Goal: Information Seeking & Learning: Learn about a topic

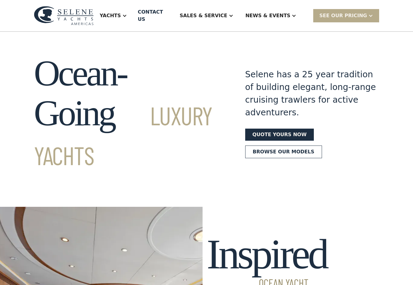
click at [289, 14] on div "News & EVENTS" at bounding box center [268, 15] width 45 height 7
click at [291, 13] on div "News & EVENTS" at bounding box center [268, 15] width 45 height 7
click at [291, 12] on div "News & EVENTS" at bounding box center [268, 15] width 45 height 7
click at [279, 16] on div "News & EVENTS" at bounding box center [271, 16] width 63 height 24
click at [282, 14] on div "News & EVENTS" at bounding box center [268, 15] width 45 height 7
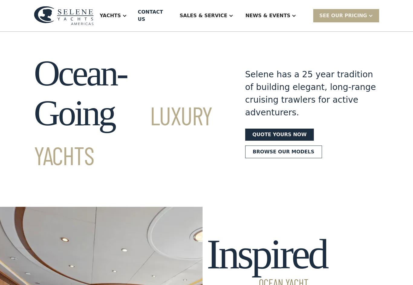
click at [281, 16] on div "News & EVENTS" at bounding box center [271, 16] width 63 height 24
click at [296, 14] on div at bounding box center [294, 15] width 5 height 5
click at [121, 15] on div "Yachts" at bounding box center [110, 15] width 21 height 7
click at [226, 62] on div "Ocean-Going Luxury Yachts Selene has a 25 year tradition of building elegant, l…" at bounding box center [206, 114] width 345 height 120
click at [289, 14] on div "News & EVENTS" at bounding box center [268, 15] width 45 height 7
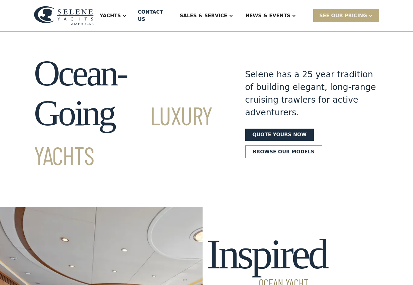
click at [360, 12] on div "SEE Our Pricing" at bounding box center [343, 15] width 48 height 7
click at [279, 129] on link "Quote yours now" at bounding box center [279, 135] width 69 height 12
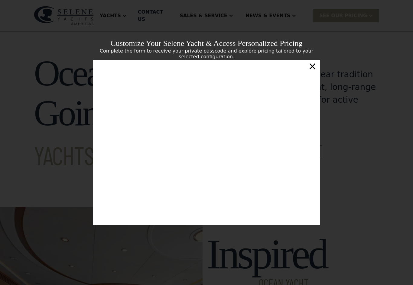
click at [316, 67] on div "×" at bounding box center [312, 66] width 9 height 12
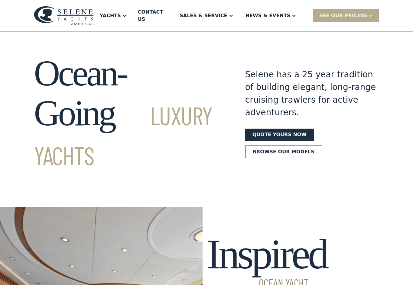
click at [281, 13] on div "News & EVENTS" at bounding box center [268, 15] width 45 height 7
click at [279, 15] on div "News & EVENTS" at bounding box center [268, 15] width 45 height 7
click at [127, 13] on div at bounding box center [124, 15] width 5 height 5
click at [227, 13] on div "Sales & Service" at bounding box center [203, 15] width 47 height 7
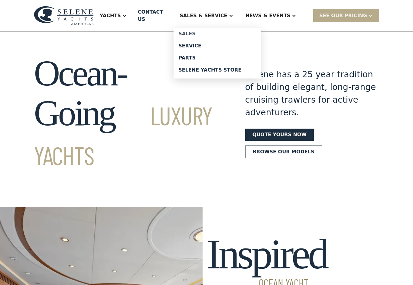
click at [203, 32] on div "Sales" at bounding box center [216, 33] width 77 height 5
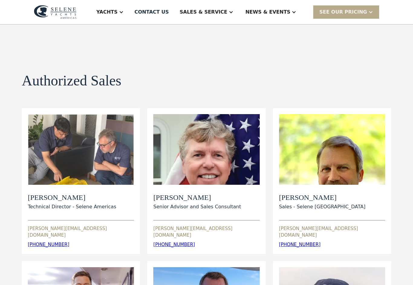
click at [118, 11] on div "Yachts" at bounding box center [106, 11] width 21 height 7
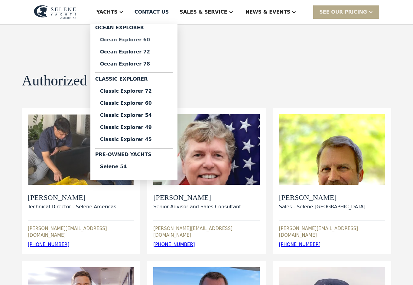
click at [143, 44] on link "Ocean Explorer 60" at bounding box center [133, 40] width 77 height 12
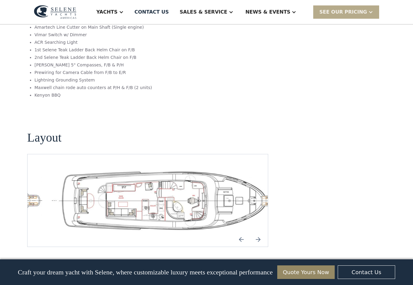
scroll to position [1241, 0]
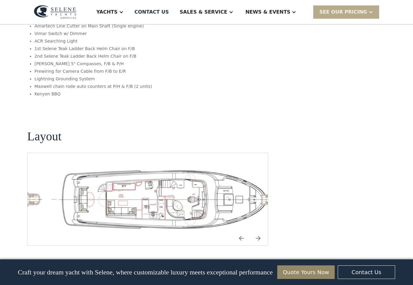
click at [246, 153] on div "No items found." at bounding box center [147, 199] width 241 height 93
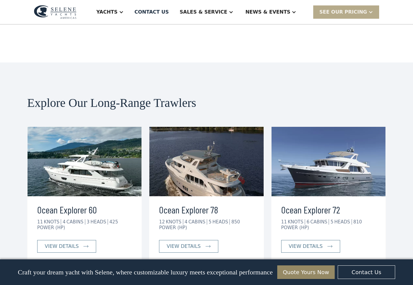
scroll to position [1473, 0]
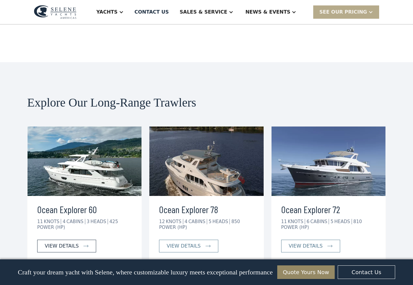
click at [72, 243] on div "view details" at bounding box center [62, 246] width 34 height 7
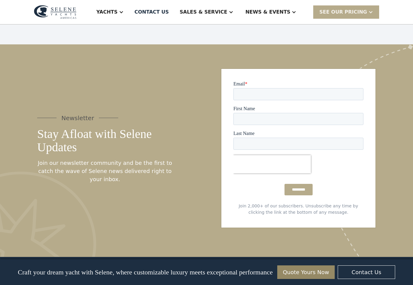
scroll to position [1728, 0]
